Goal: Information Seeking & Learning: Learn about a topic

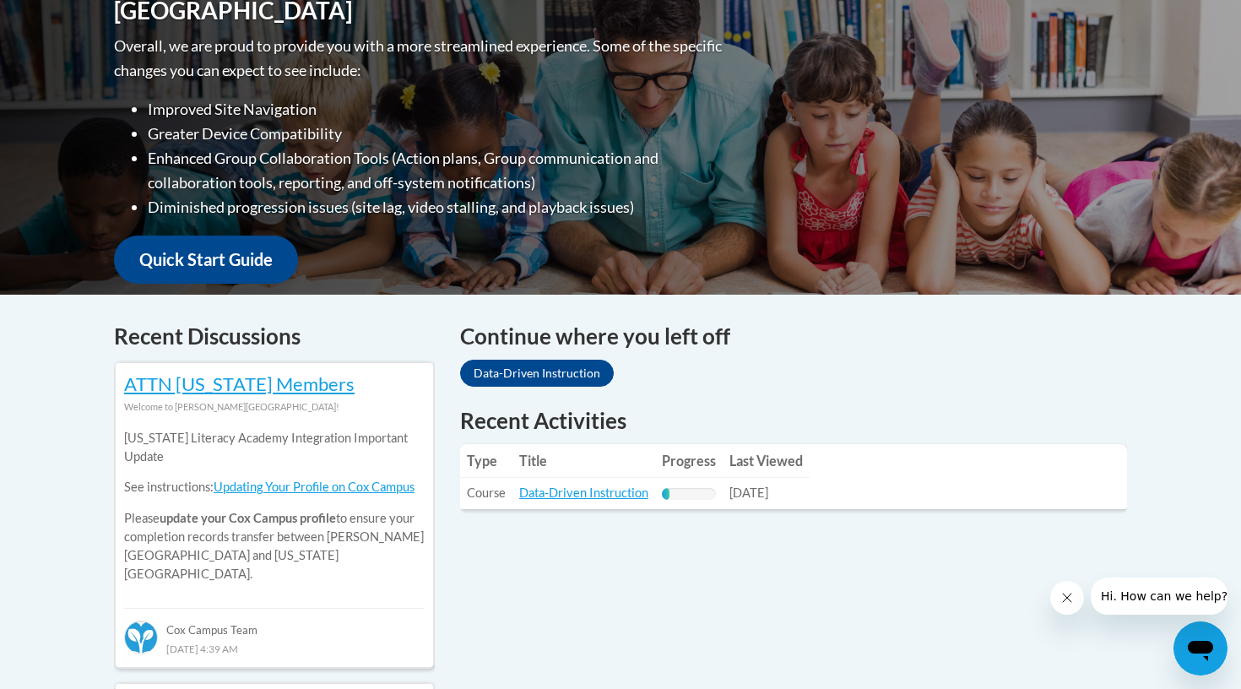
scroll to position [437, 0]
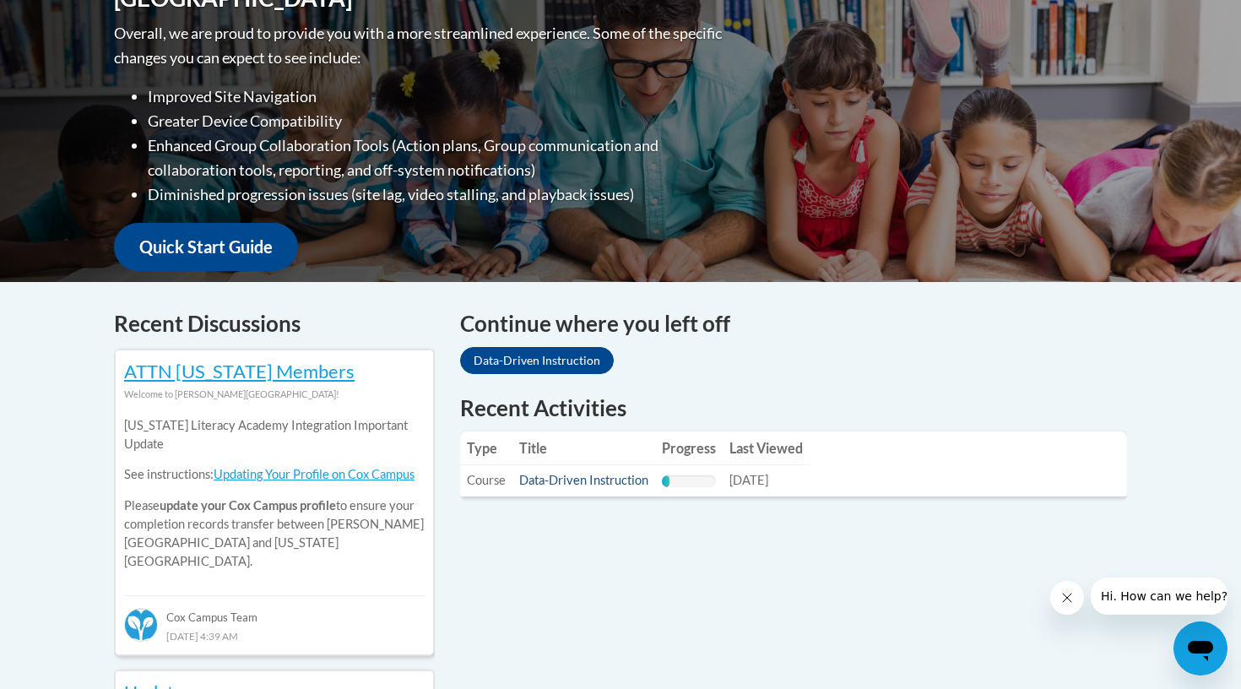
click at [605, 480] on link "Data-Driven Instruction" at bounding box center [583, 480] width 129 height 14
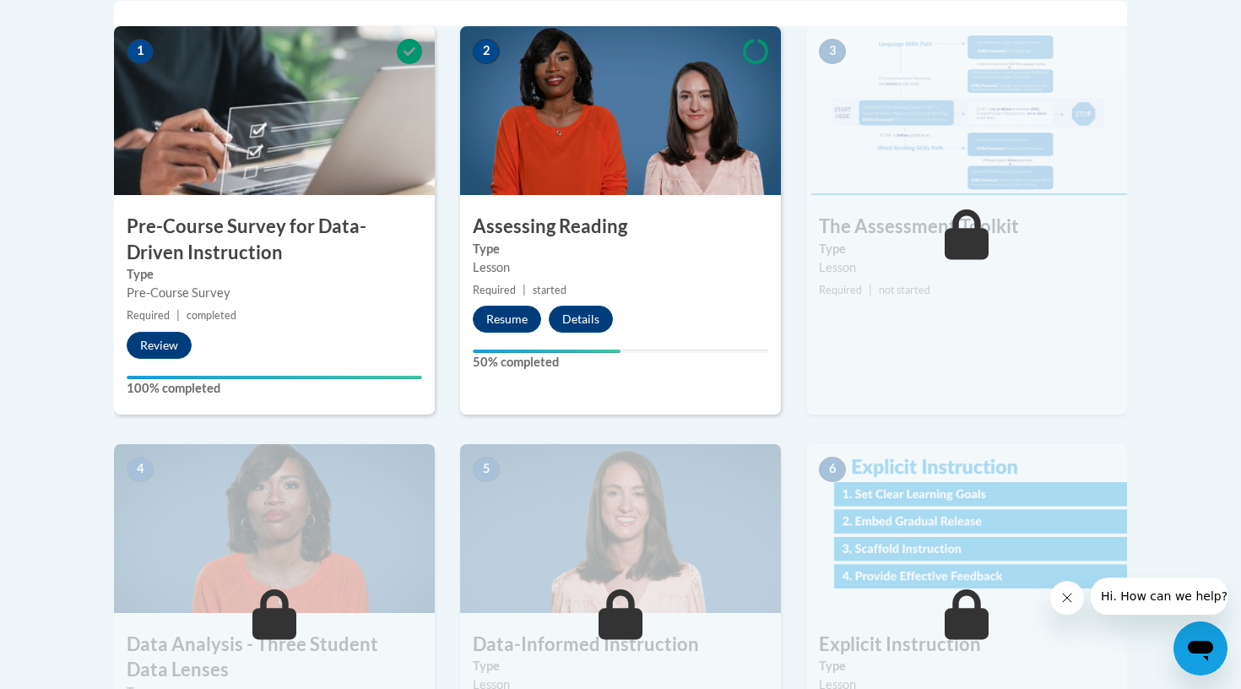
scroll to position [579, 0]
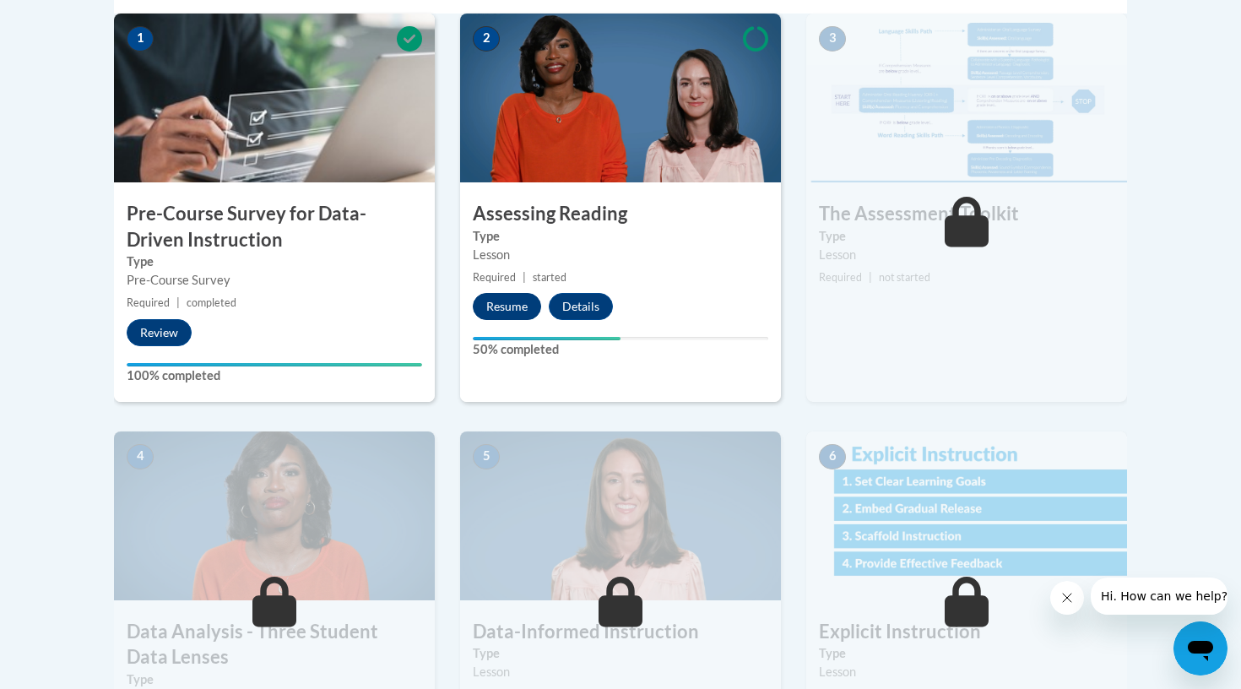
click at [507, 300] on button "Resume" at bounding box center [507, 306] width 68 height 27
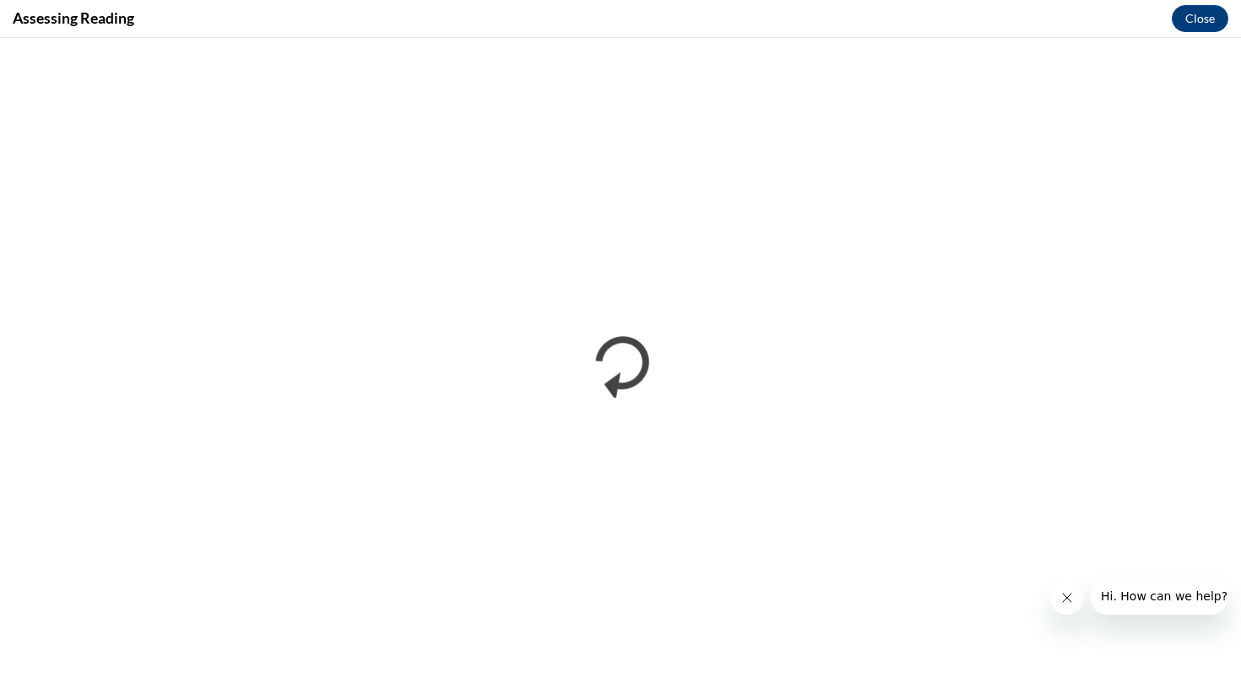
scroll to position [0, 0]
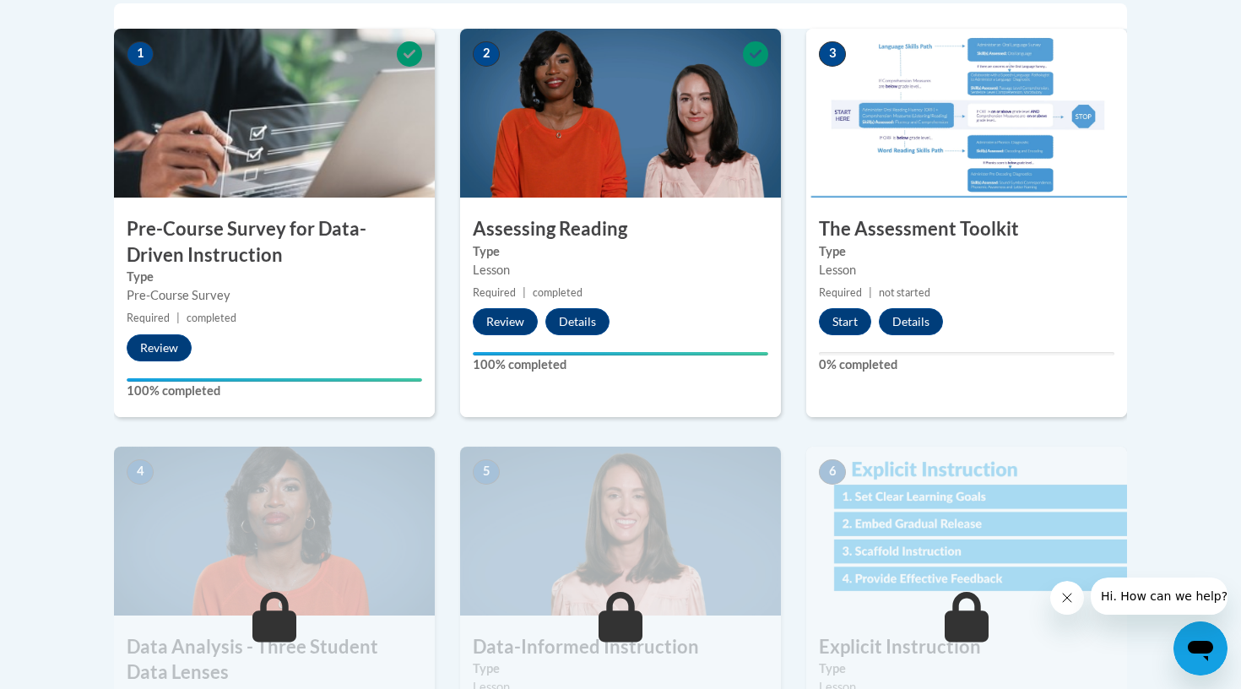
scroll to position [483, 0]
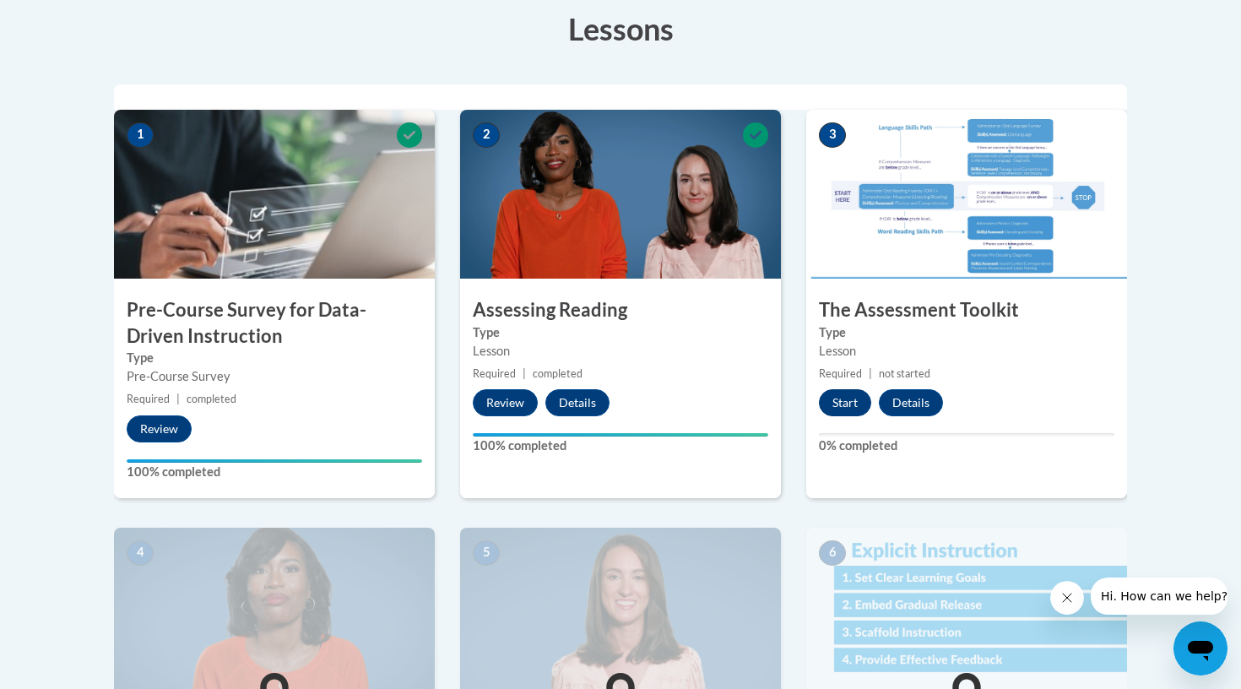
click at [856, 399] on button "Start" at bounding box center [845, 402] width 52 height 27
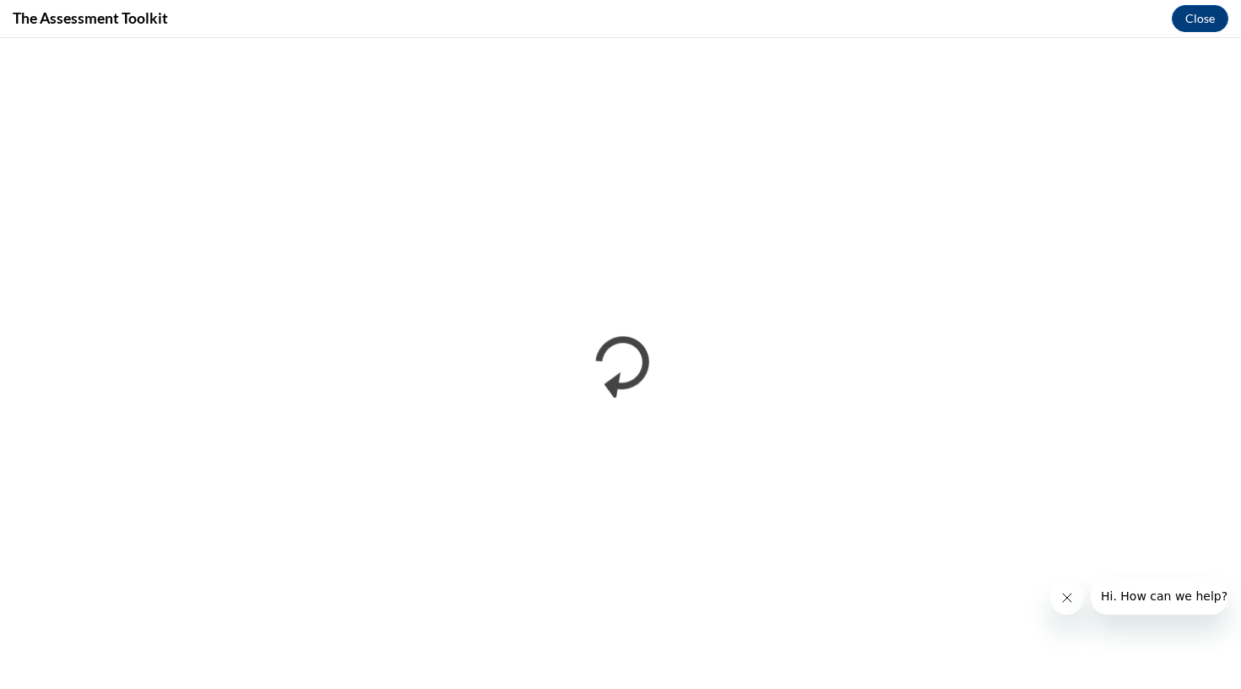
scroll to position [0, 0]
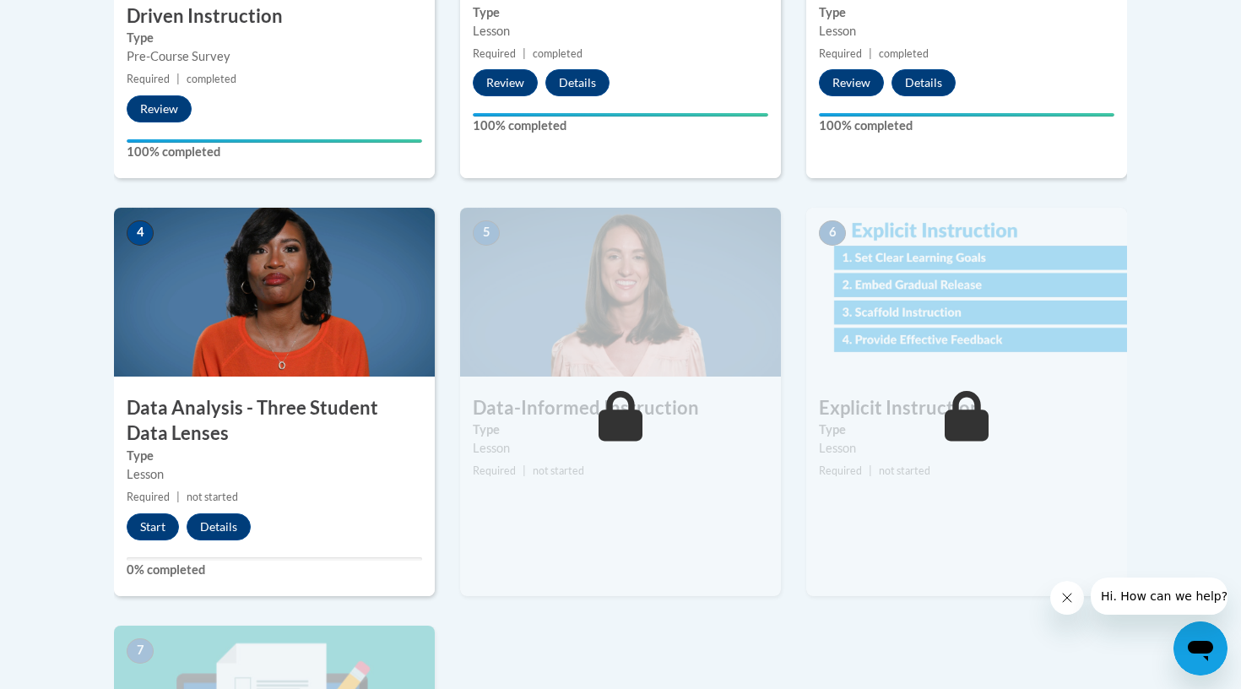
scroll to position [862, 0]
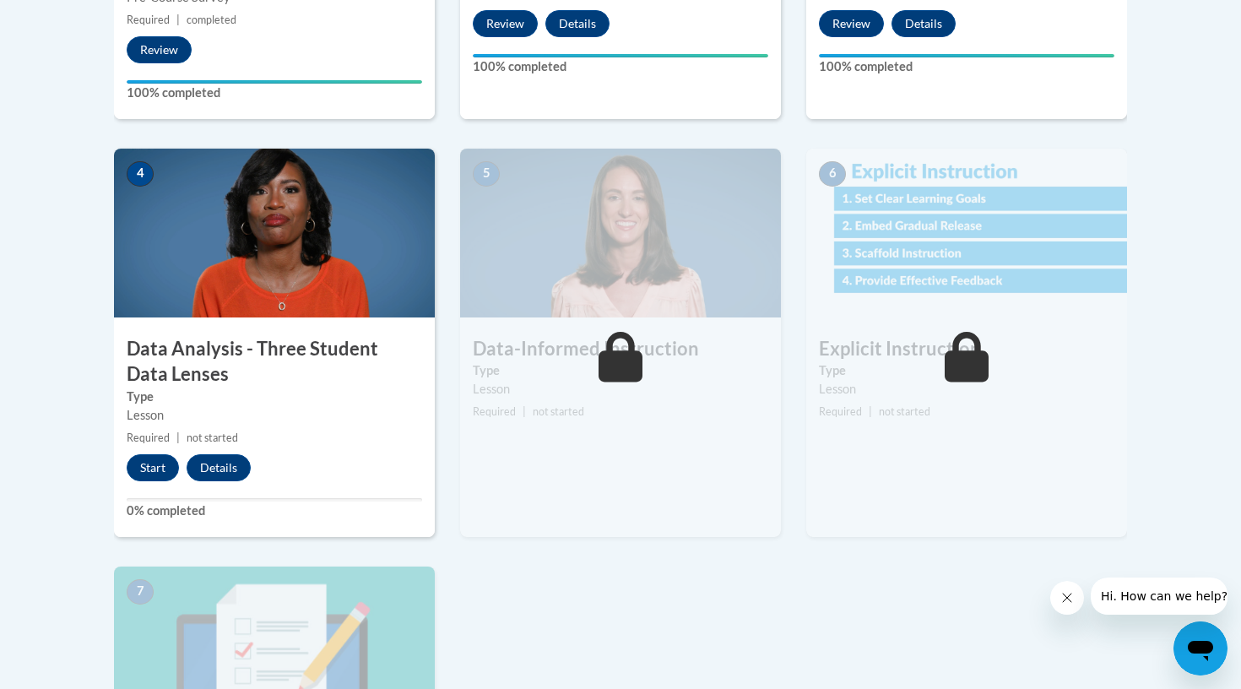
click at [278, 349] on h3 "Data Analysis - Three Student Data Lenses" at bounding box center [274, 362] width 321 height 52
click at [156, 460] on button "Start" at bounding box center [153, 467] width 52 height 27
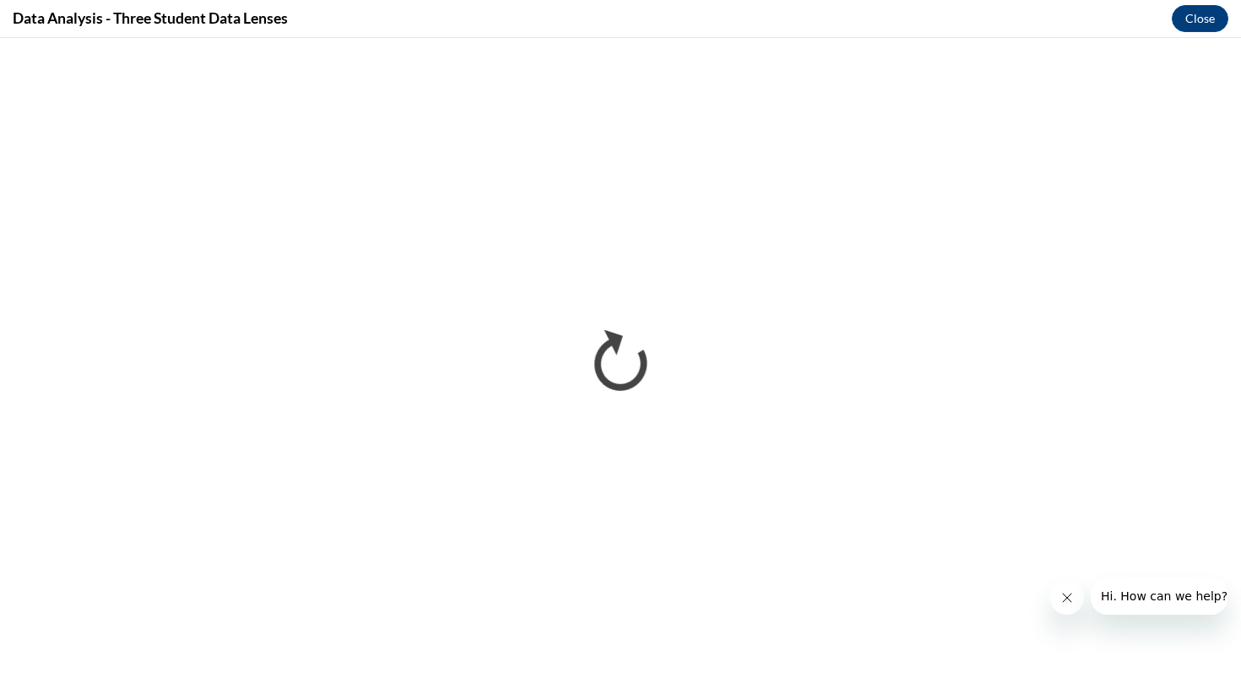
scroll to position [0, 0]
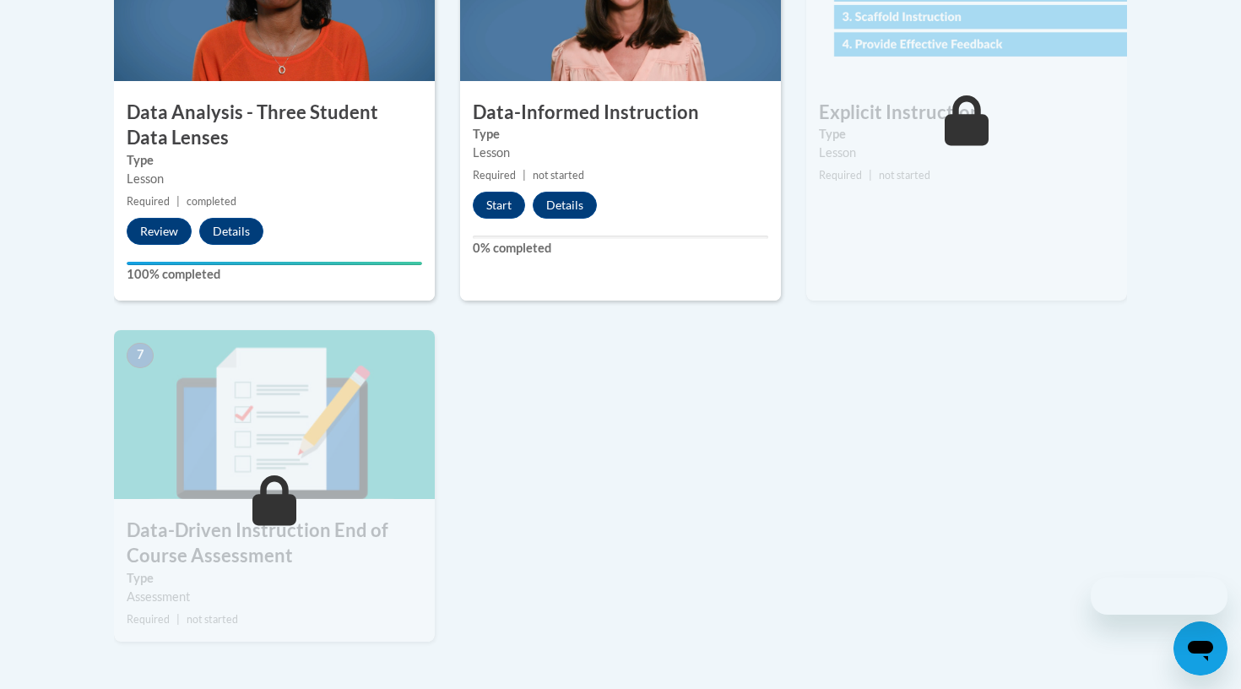
scroll to position [1099, 0]
click at [497, 212] on button "Start" at bounding box center [499, 204] width 52 height 27
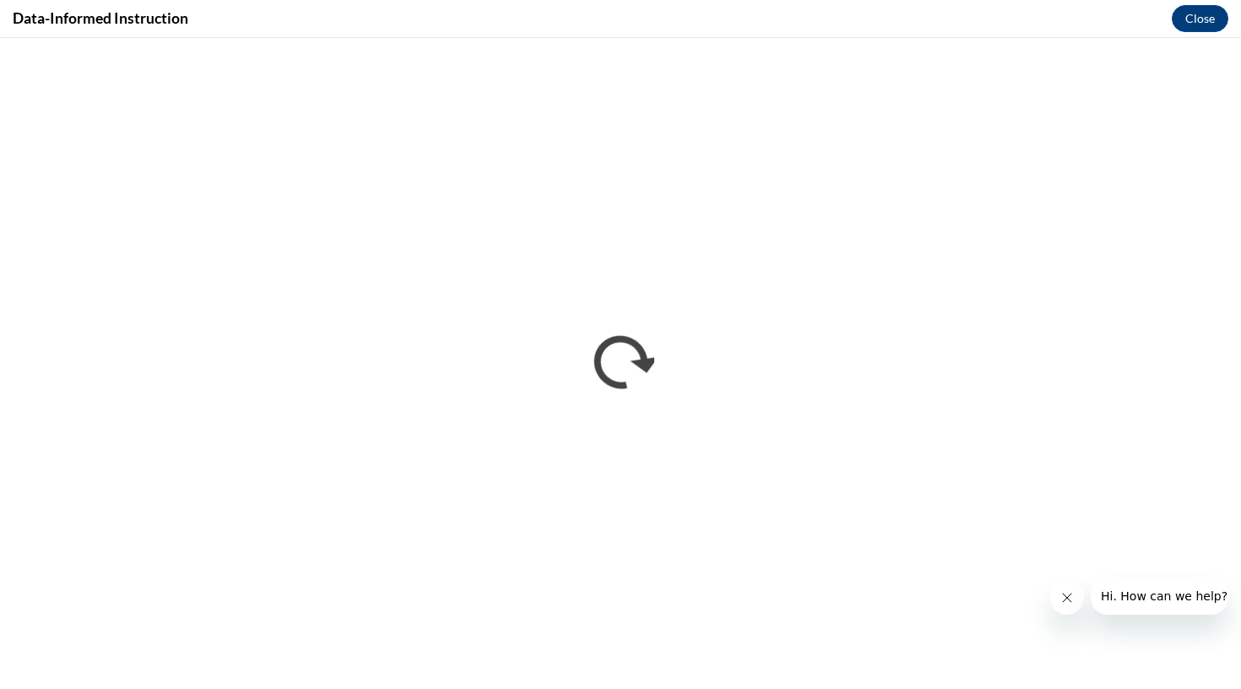
scroll to position [0, 0]
